Goal: Information Seeking & Learning: Check status

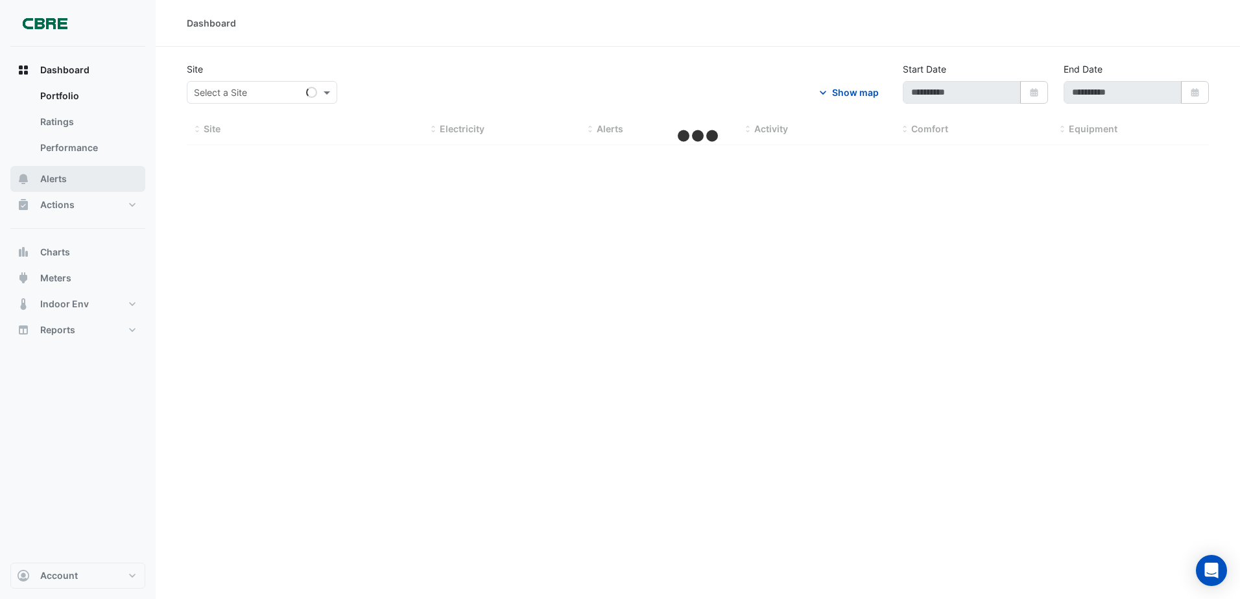
type input "**********"
select select "***"
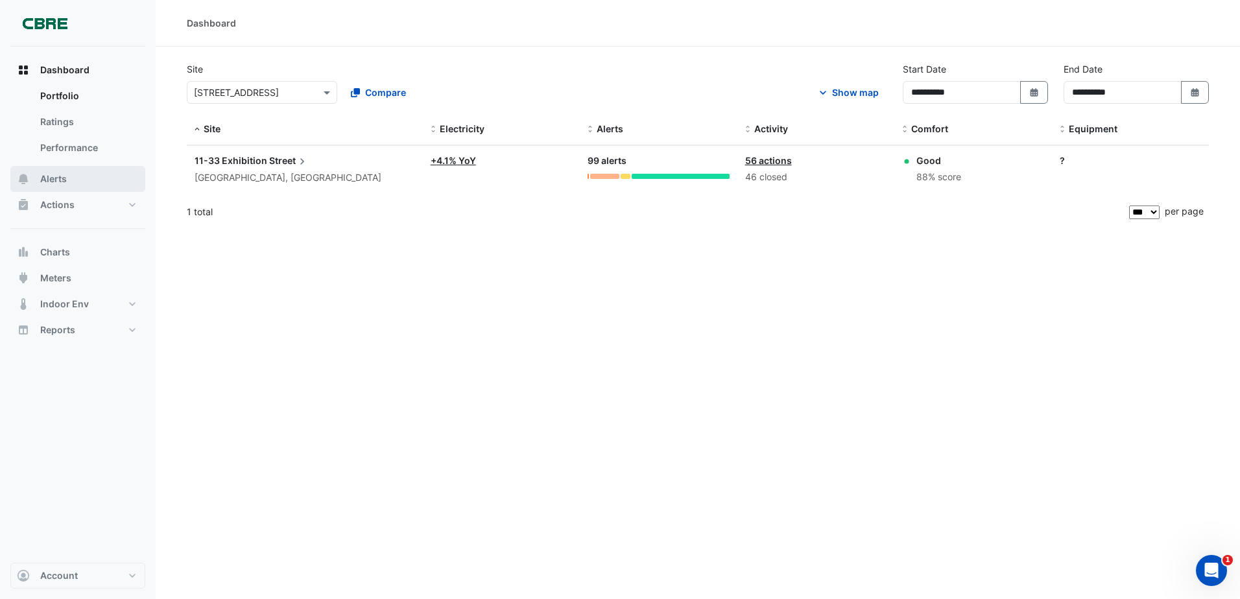
click at [69, 173] on button "Alerts" at bounding box center [77, 179] width 135 height 26
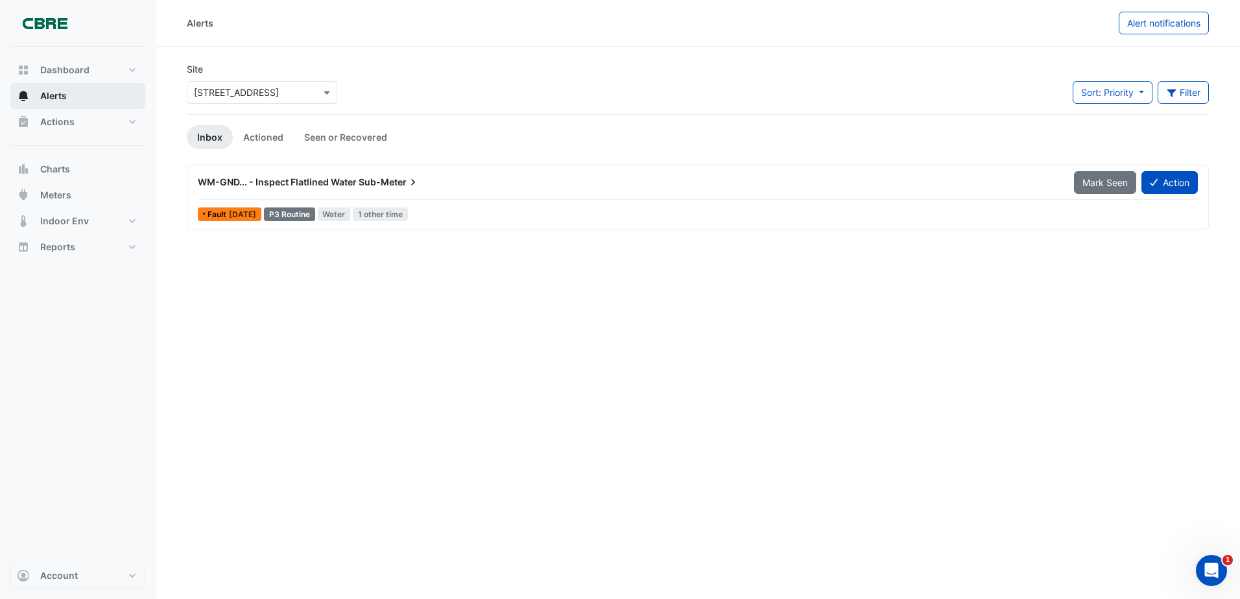
click at [64, 92] on span "Alerts" at bounding box center [53, 96] width 27 height 13
drag, startPoint x: 78, startPoint y: 124, endPoint x: 96, endPoint y: 136, distance: 21.9
click at [81, 126] on button "Actions" at bounding box center [77, 122] width 135 height 26
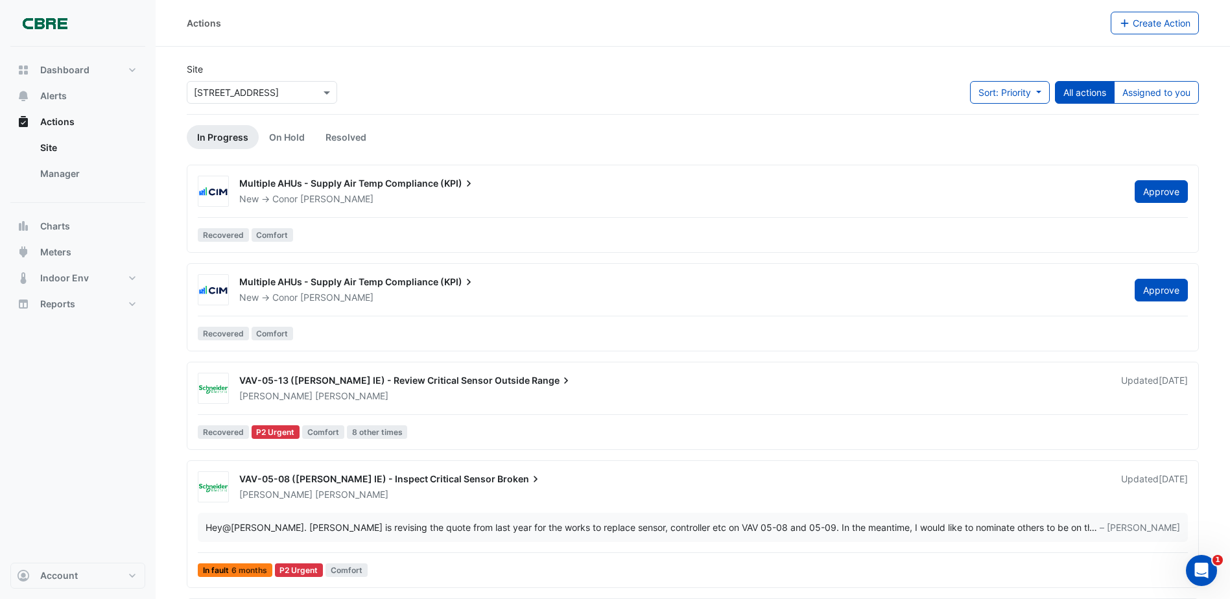
click at [401, 187] on span "Multiple AHUs - Supply Air Temp Compliance" at bounding box center [338, 183] width 199 height 11
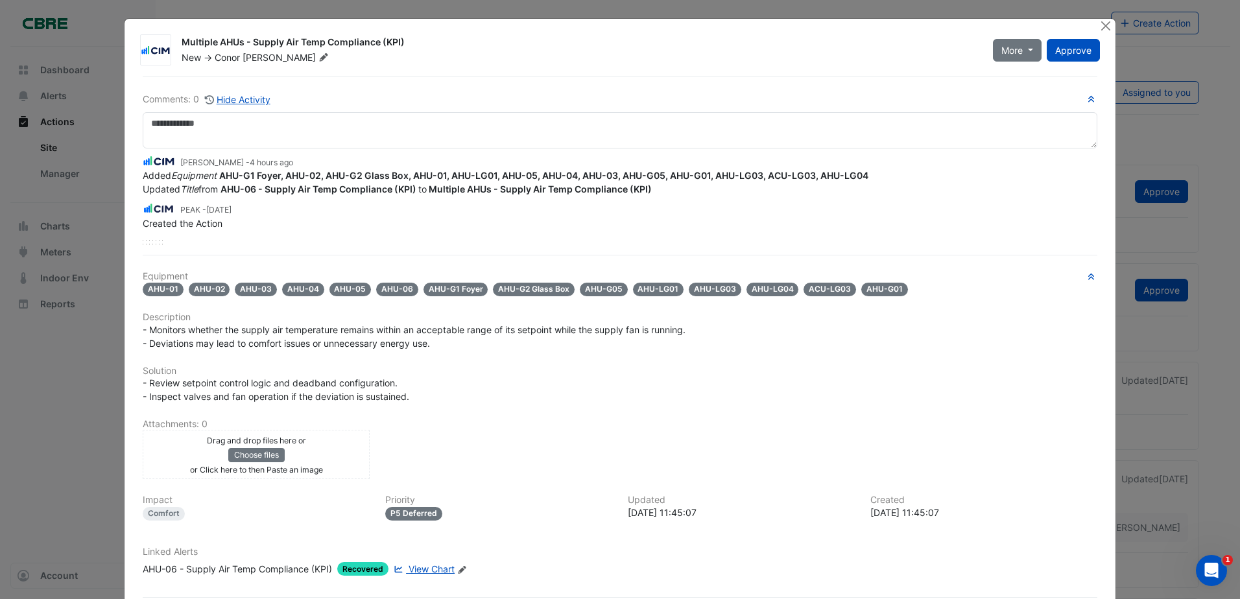
click at [49, 349] on ngb-modal-window "Multiple AHUs - Supply Air Temp Compliance (KPI) New -> [PERSON_NAME] More Reso…" at bounding box center [620, 299] width 1240 height 599
click at [1099, 23] on button "Close" at bounding box center [1106, 26] width 14 height 14
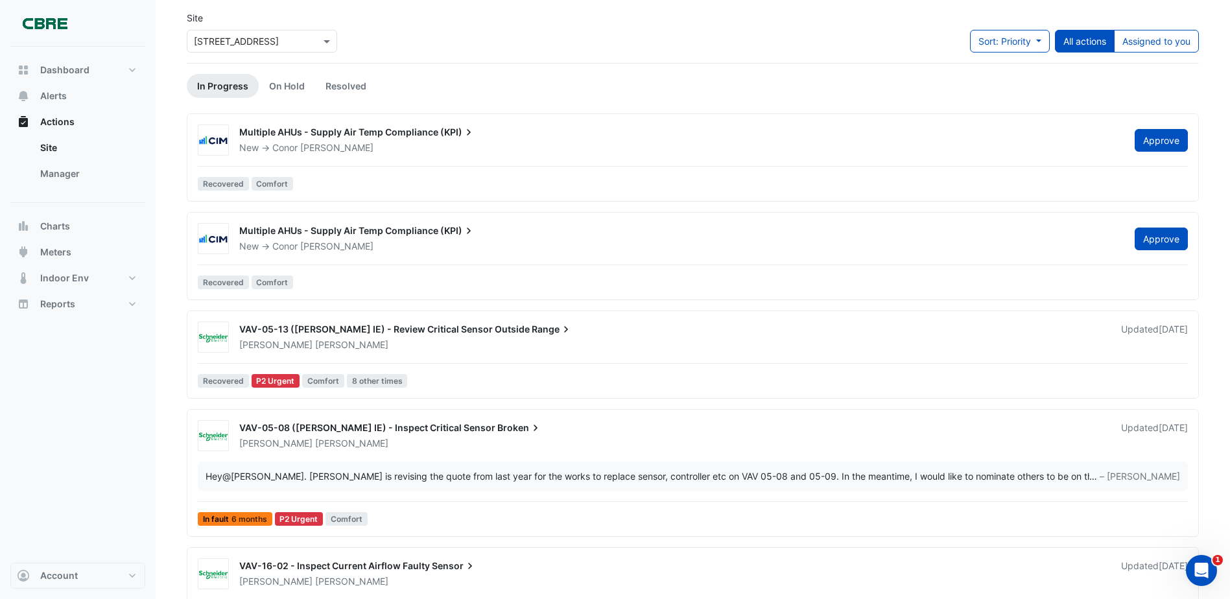
scroll to position [130, 0]
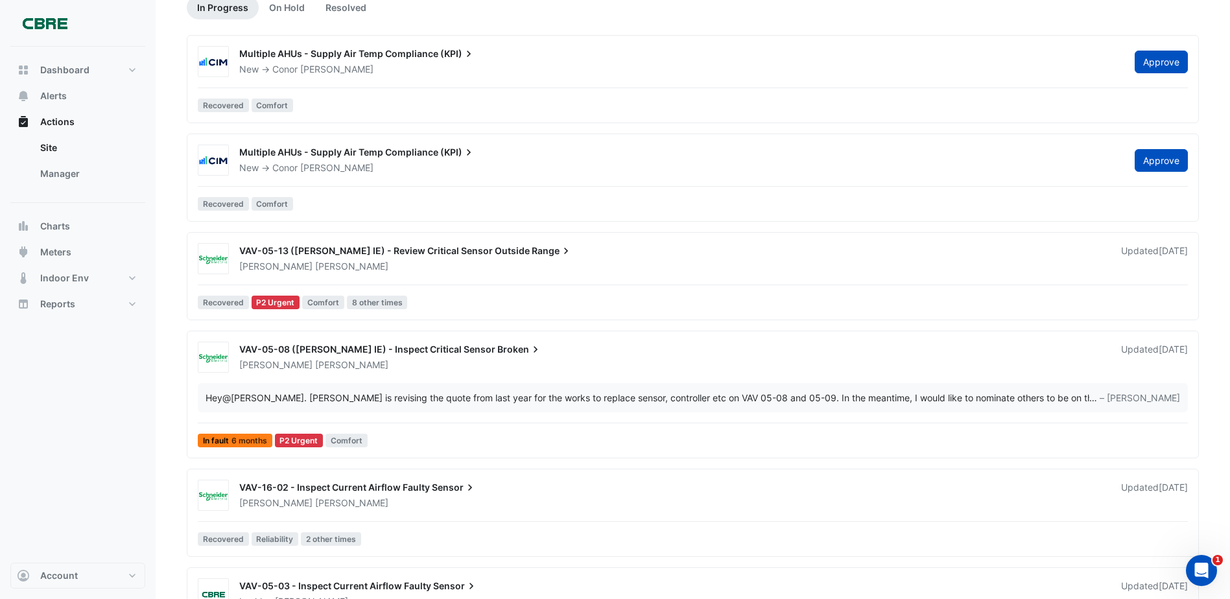
click at [355, 153] on span "Multiple AHUs - Supply Air Temp Compliance" at bounding box center [338, 152] width 199 height 11
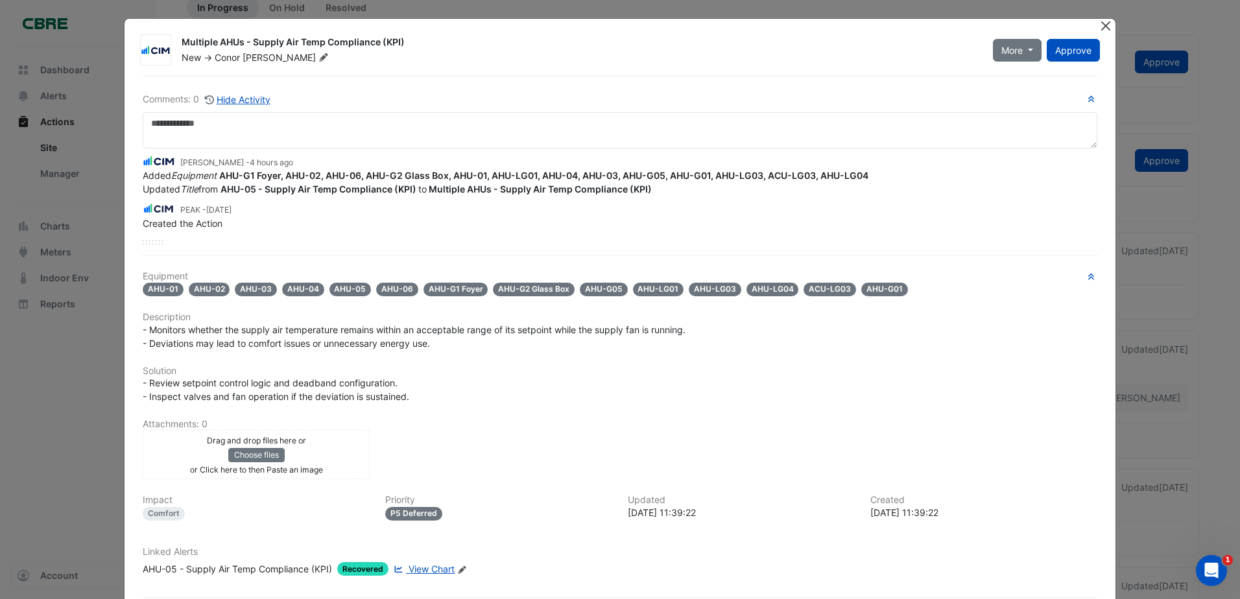
click at [1101, 24] on button "Close" at bounding box center [1106, 26] width 14 height 14
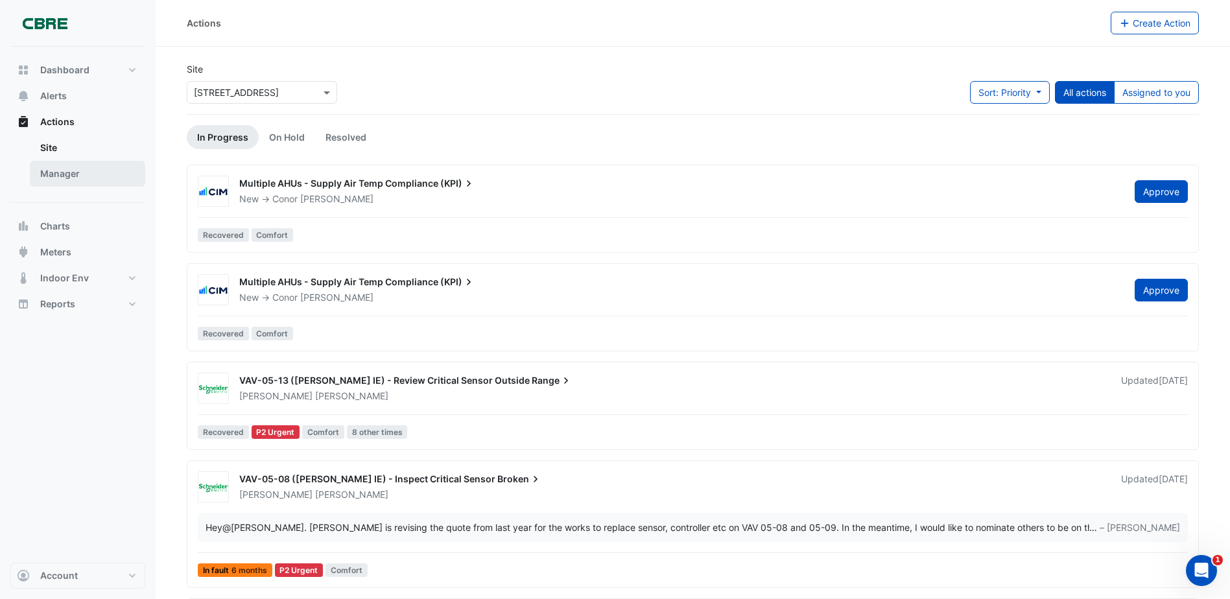
click at [85, 176] on link "Manager" at bounding box center [87, 174] width 115 height 26
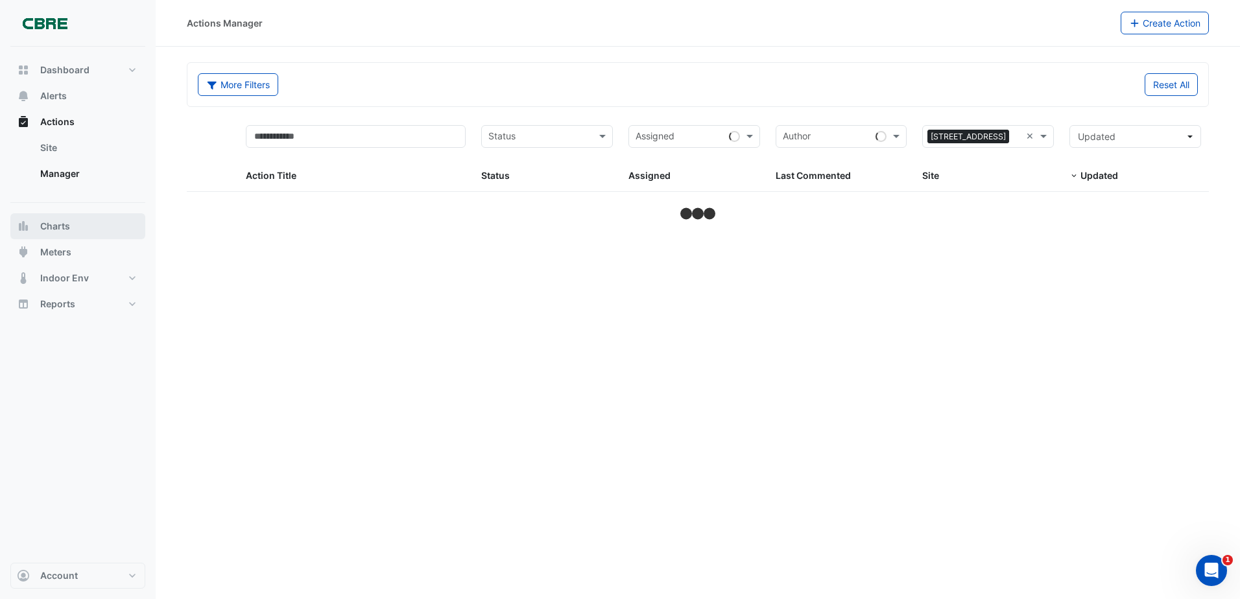
click at [67, 233] on button "Charts" at bounding box center [77, 226] width 135 height 26
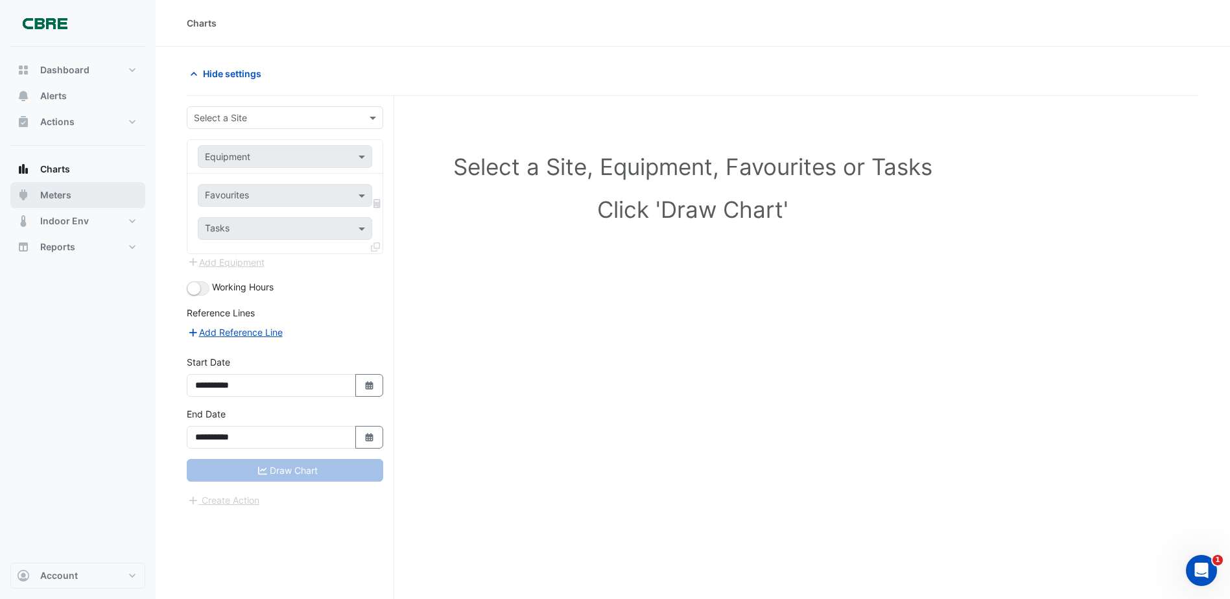
click at [68, 207] on button "Meters" at bounding box center [77, 195] width 135 height 26
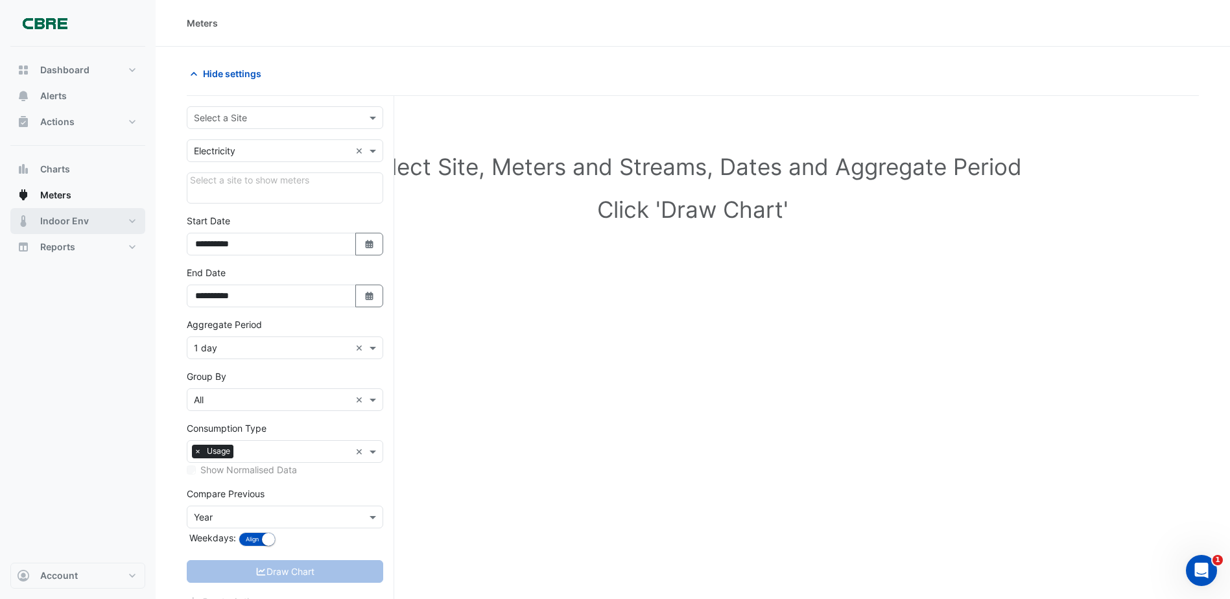
click at [72, 219] on span "Indoor Env" at bounding box center [64, 221] width 49 height 13
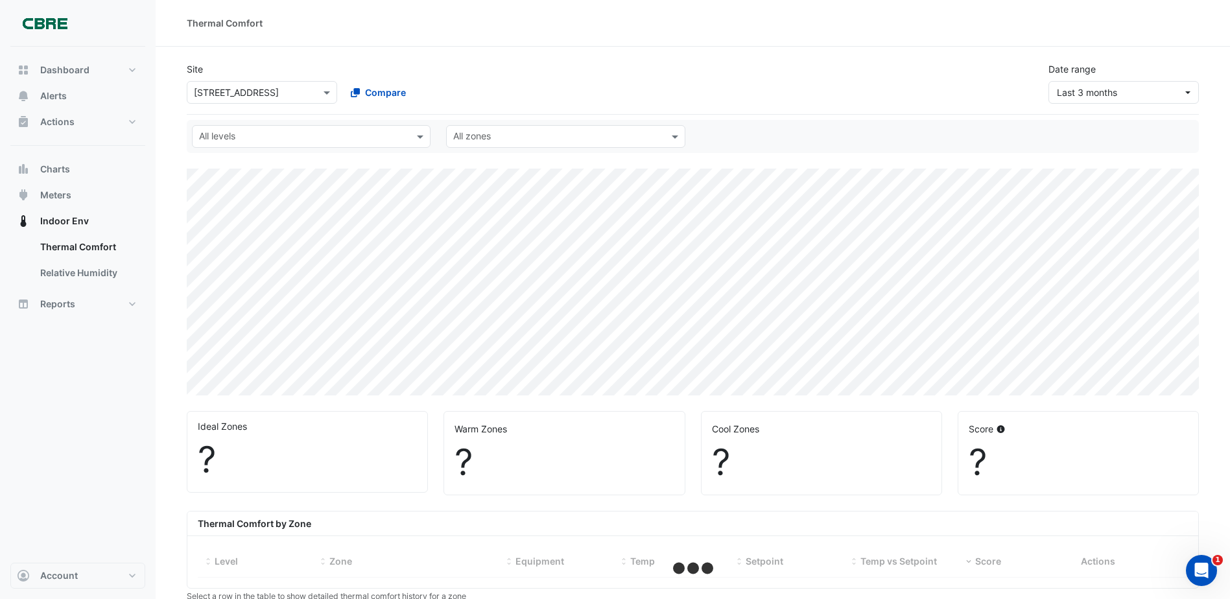
select select "***"
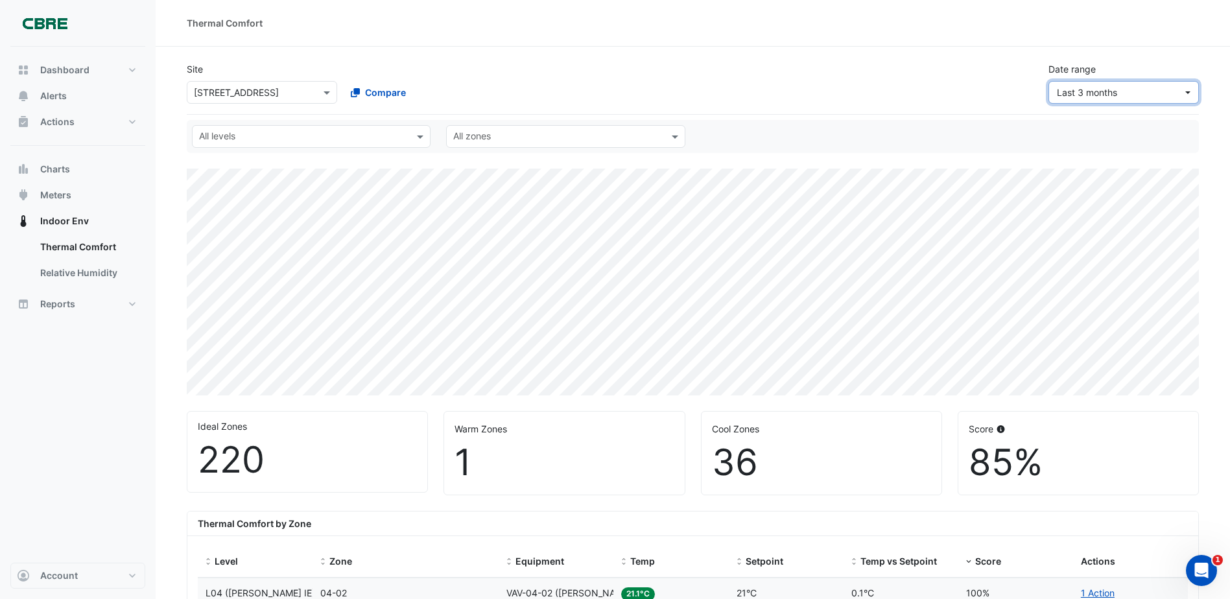
click at [1074, 92] on span "Last 3 months" at bounding box center [1087, 92] width 60 height 11
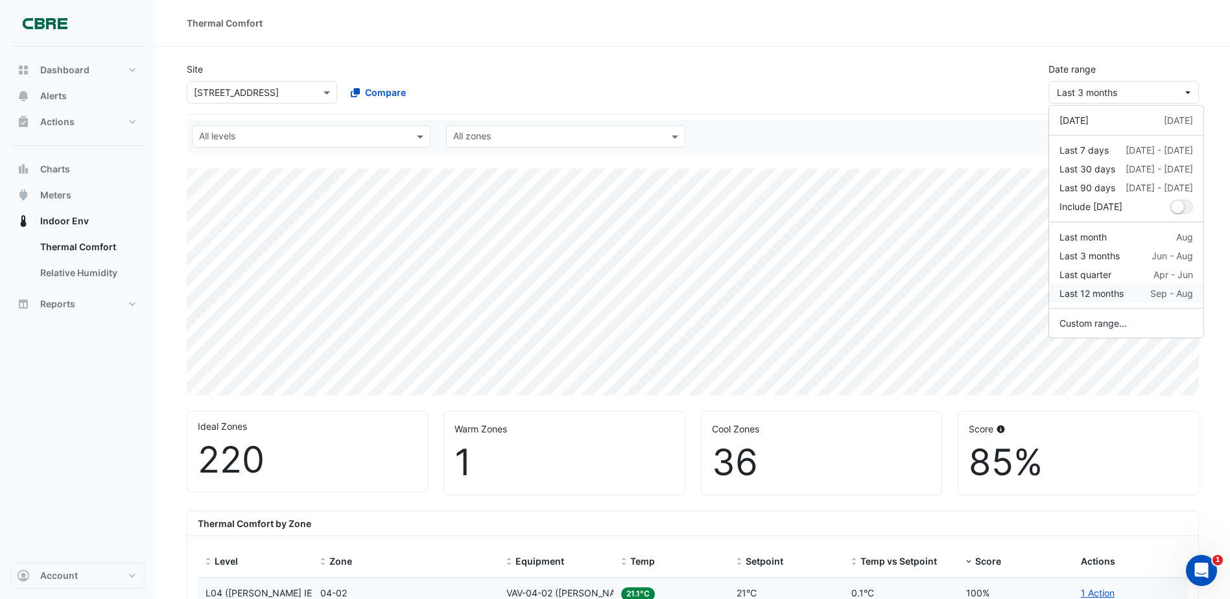
click at [1101, 294] on div "Last 12 months" at bounding box center [1092, 294] width 64 height 14
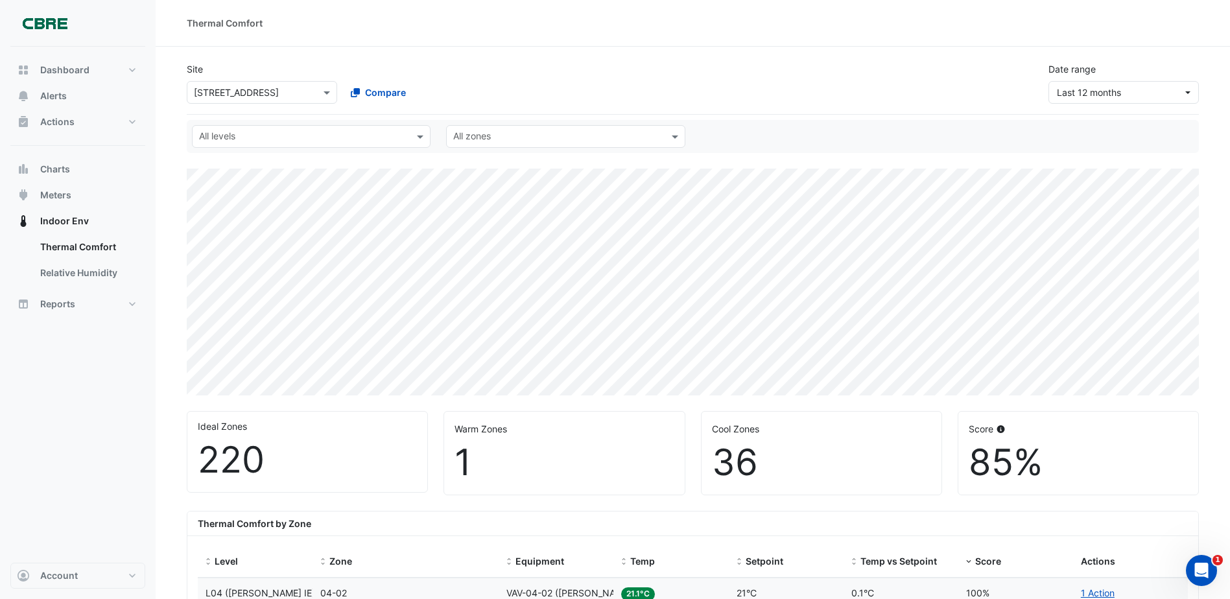
click at [1182, 75] on div "Date range Last 12 months" at bounding box center [1124, 83] width 166 height 42
click at [1178, 82] on button "Last 12 months" at bounding box center [1124, 92] width 150 height 23
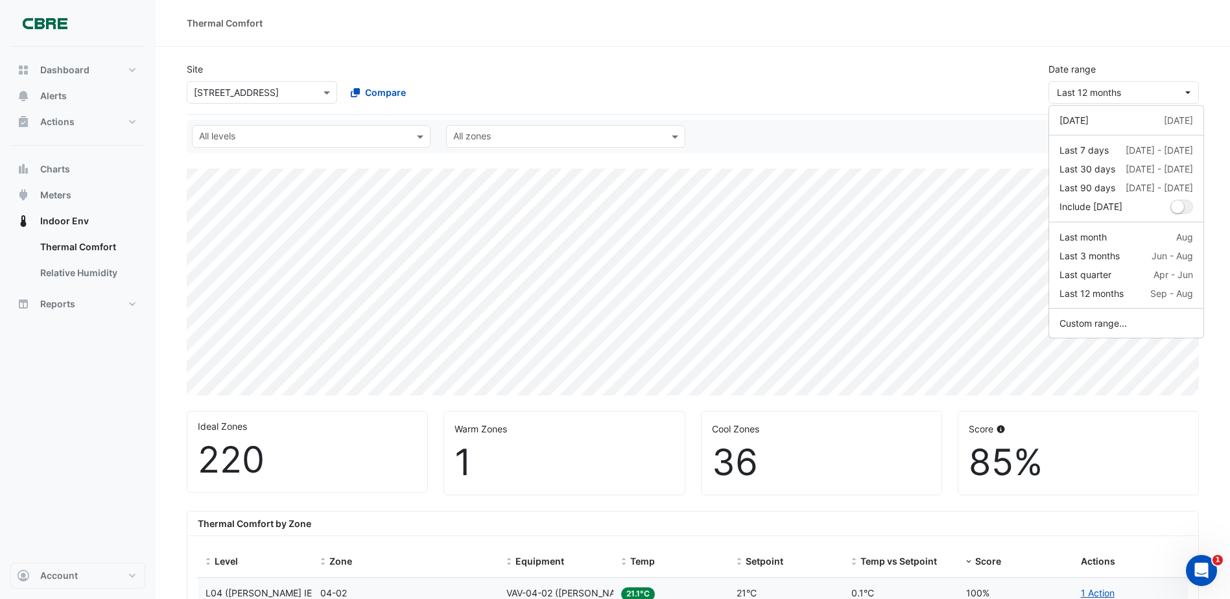
drag, startPoint x: 1009, startPoint y: 143, endPoint x: 1051, endPoint y: 158, distance: 44.7
click at [1019, 144] on div "All levels All zones" at bounding box center [693, 136] width 1018 height 23
